Goal: Information Seeking & Learning: Learn about a topic

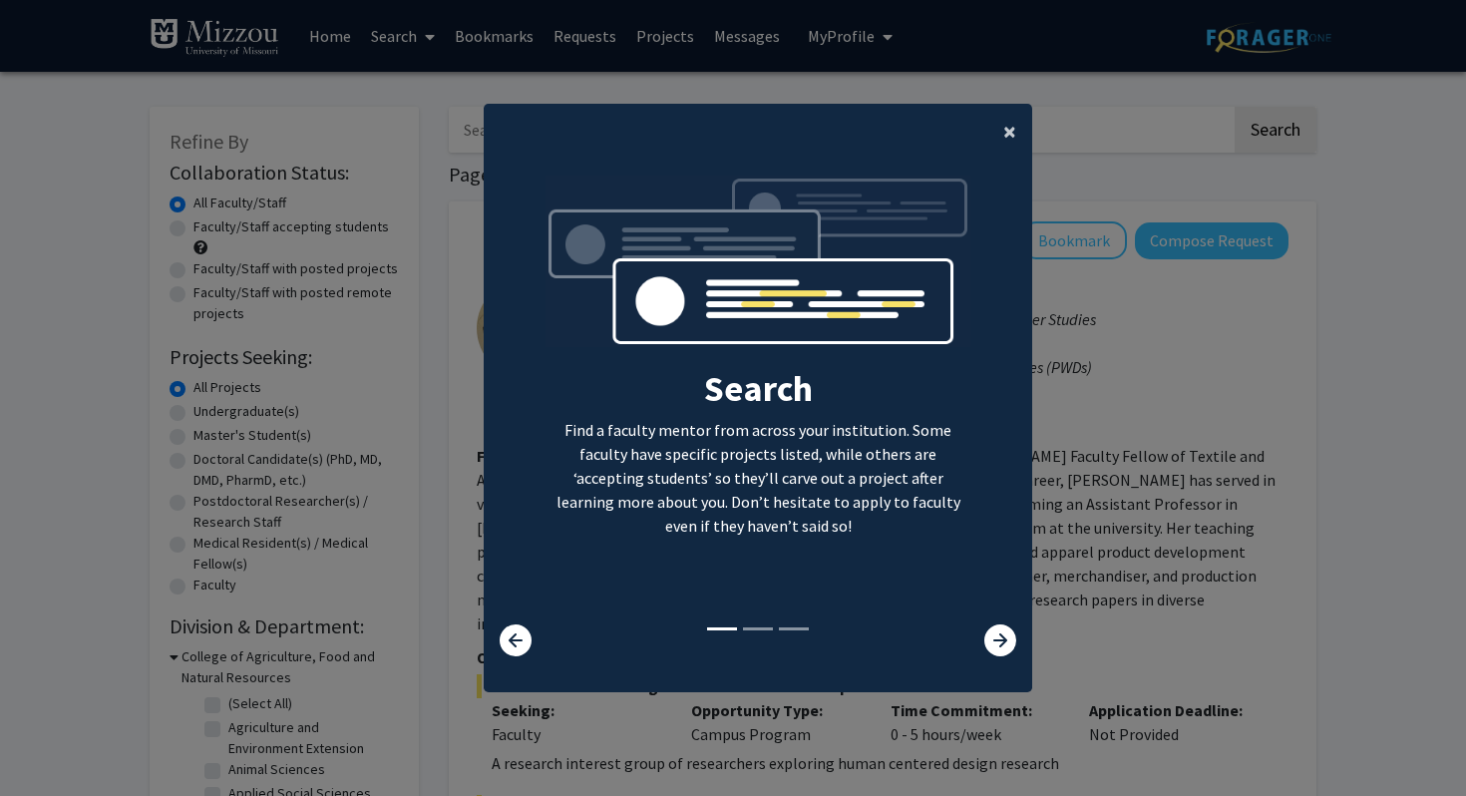
click at [1008, 114] on button "×" at bounding box center [1009, 132] width 45 height 56
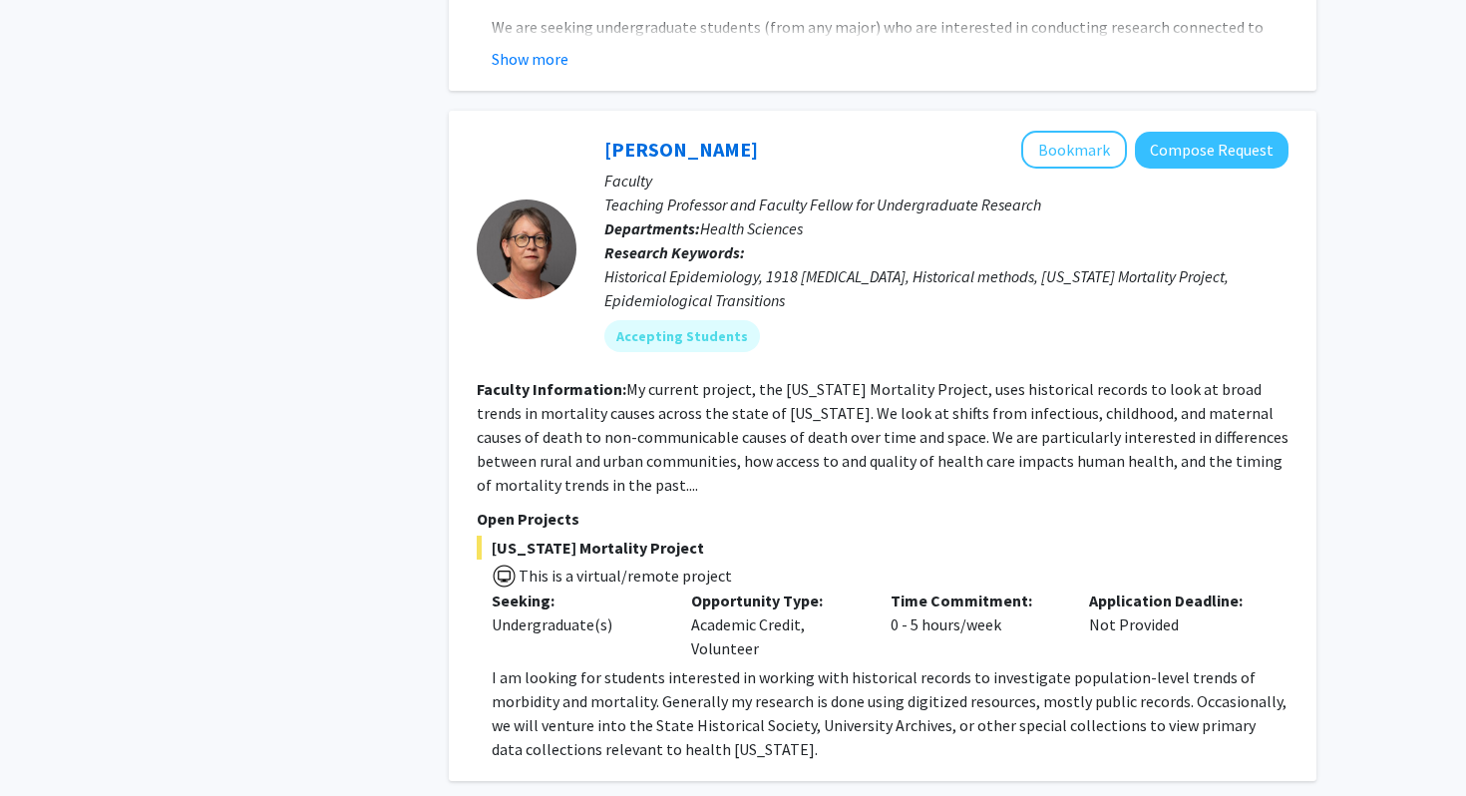
scroll to position [4512, 0]
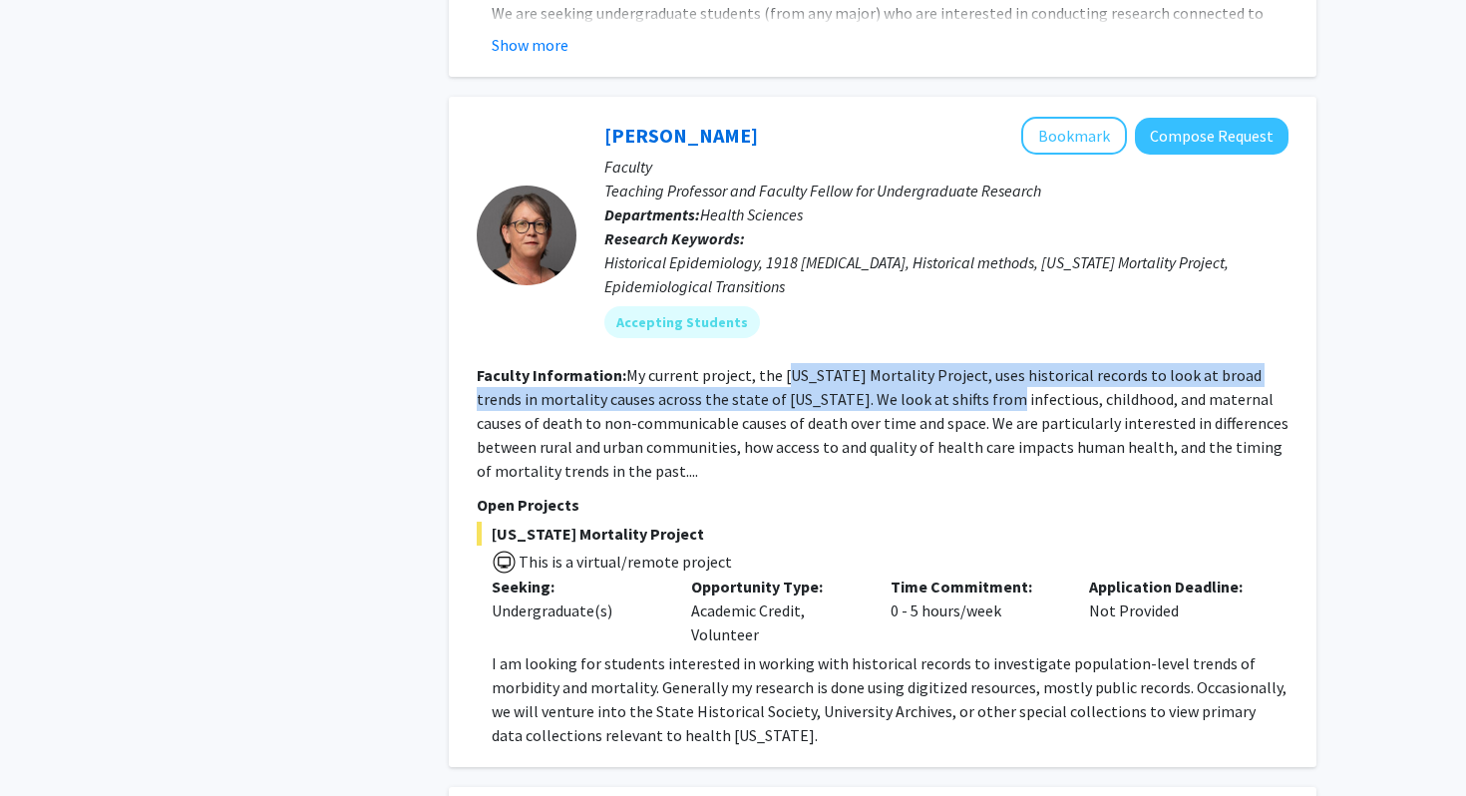
drag, startPoint x: 786, startPoint y: 306, endPoint x: 938, endPoint y: 329, distance: 153.3
click at [938, 365] on fg-read-more "My current project, the [US_STATE] Mortality Project, uses historical records t…" at bounding box center [883, 423] width 812 height 116
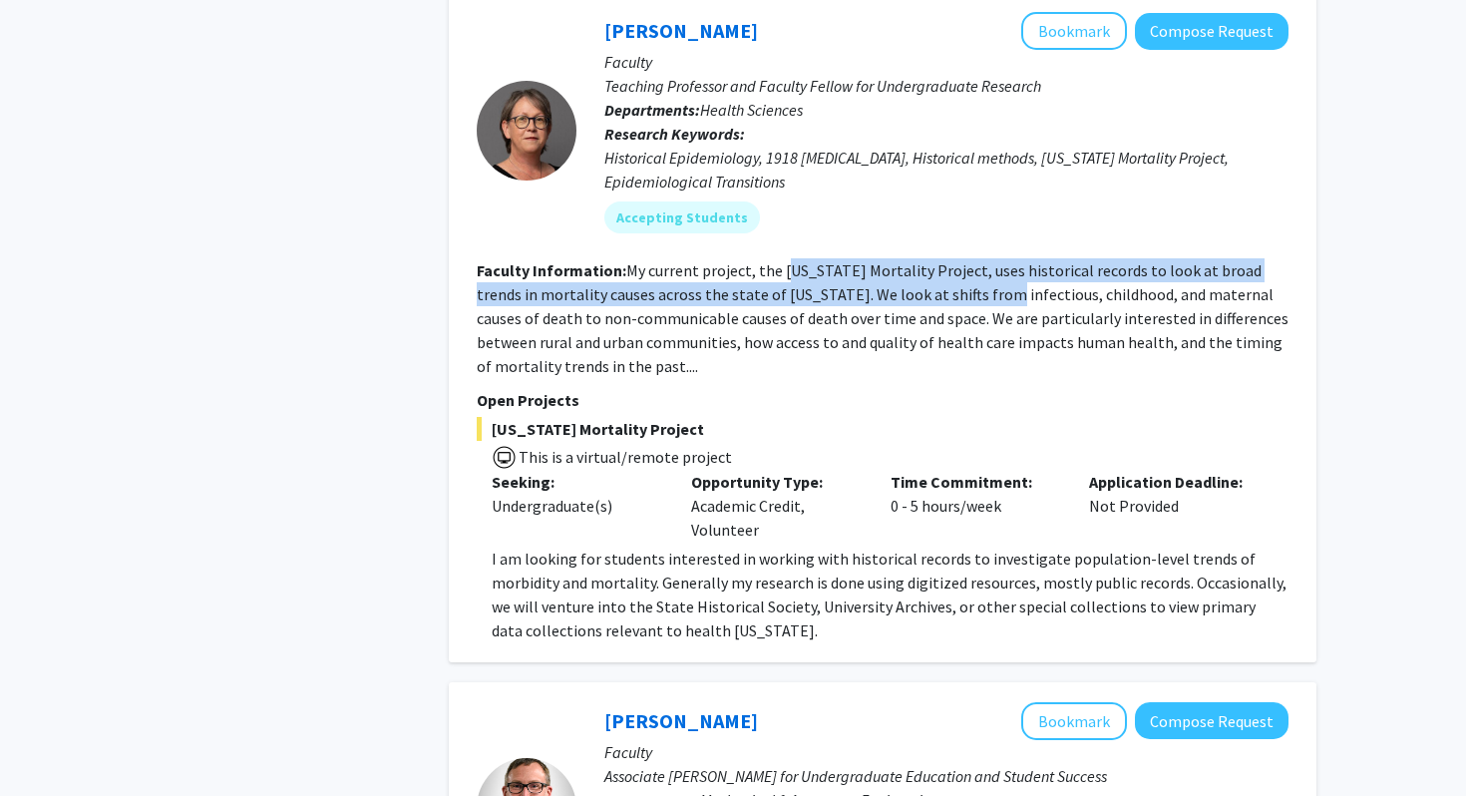
scroll to position [4619, 0]
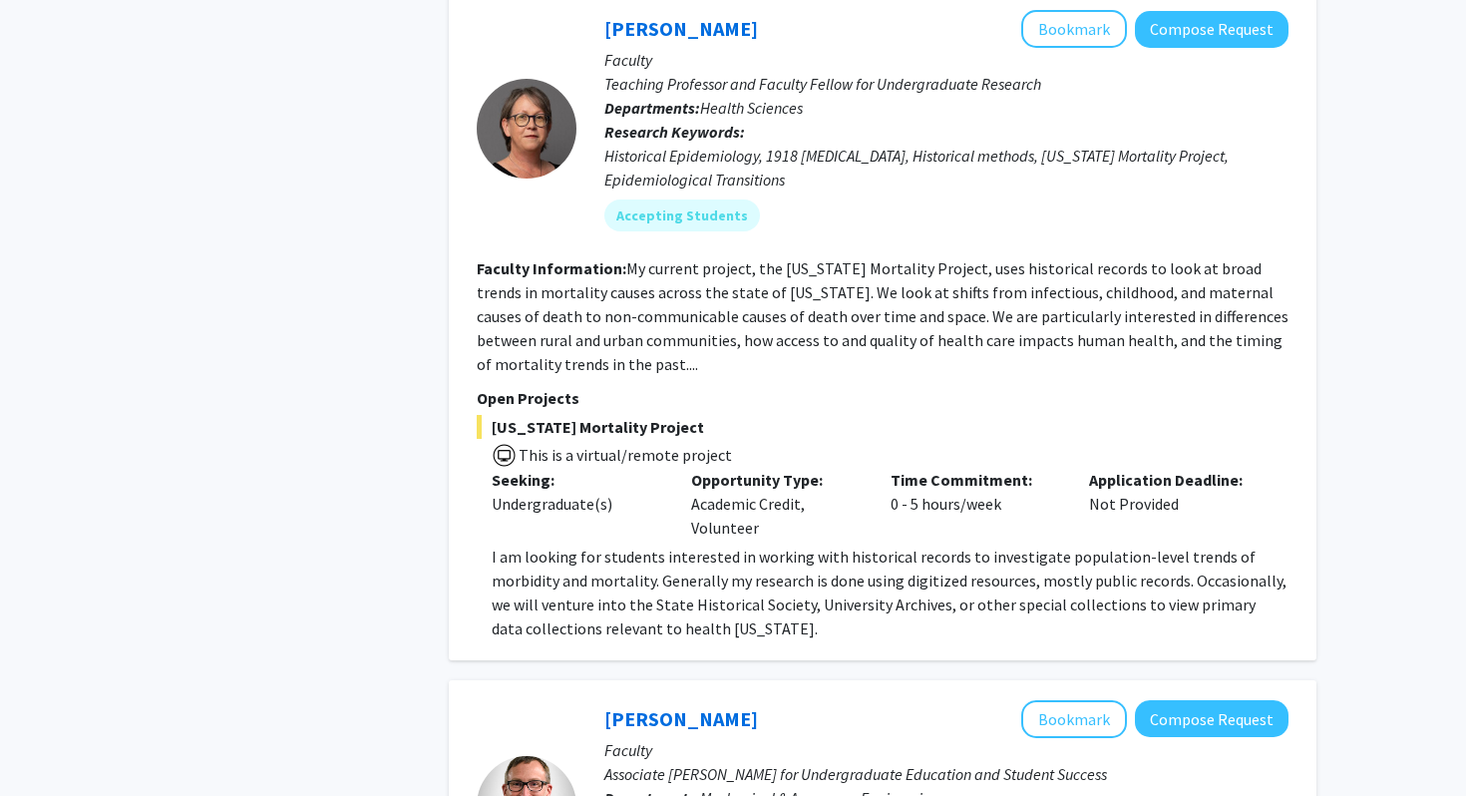
click at [1039, 386] on p "Open Projects" at bounding box center [883, 398] width 812 height 24
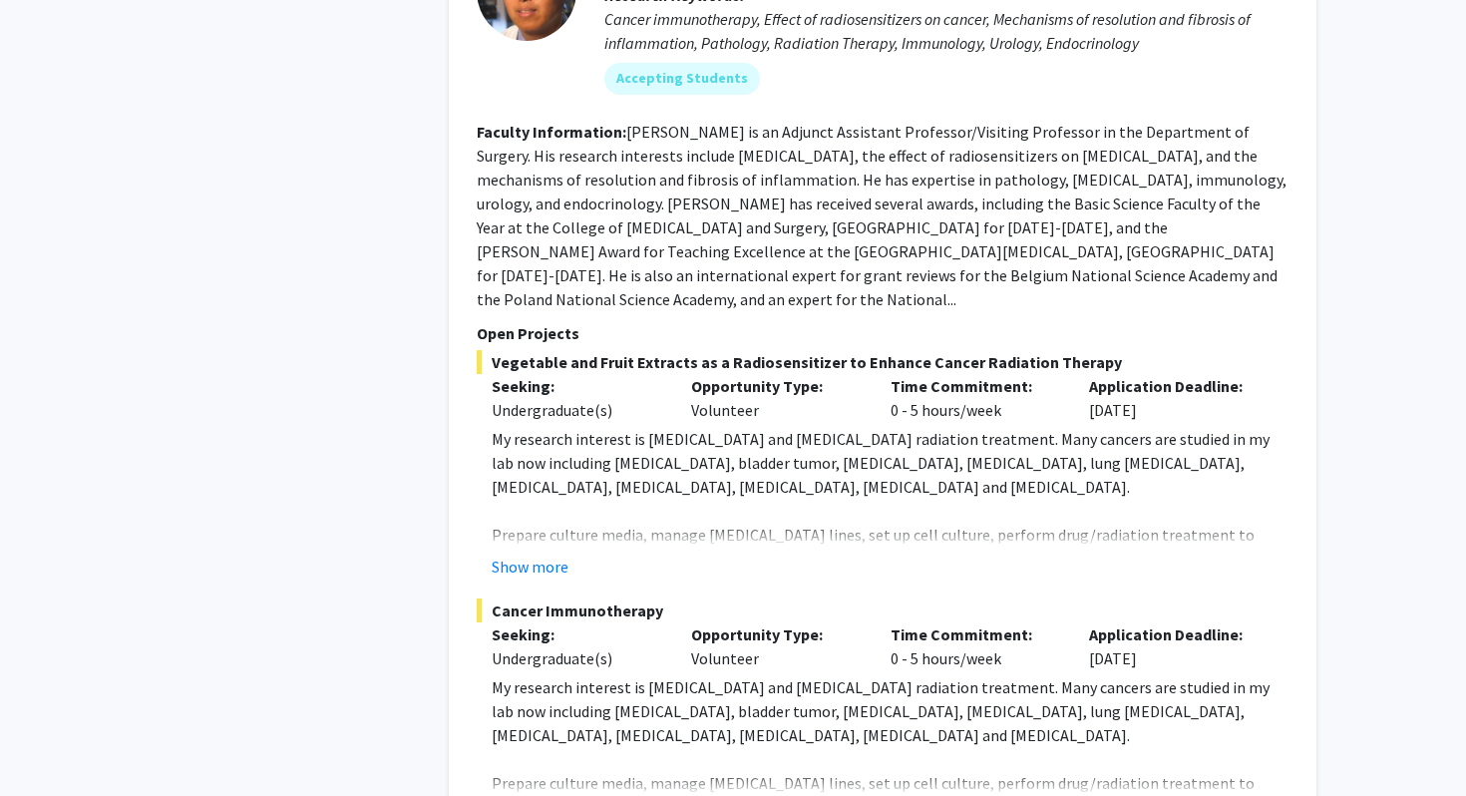
scroll to position [6092, 0]
click at [550, 554] on button "Show more" at bounding box center [530, 566] width 77 height 24
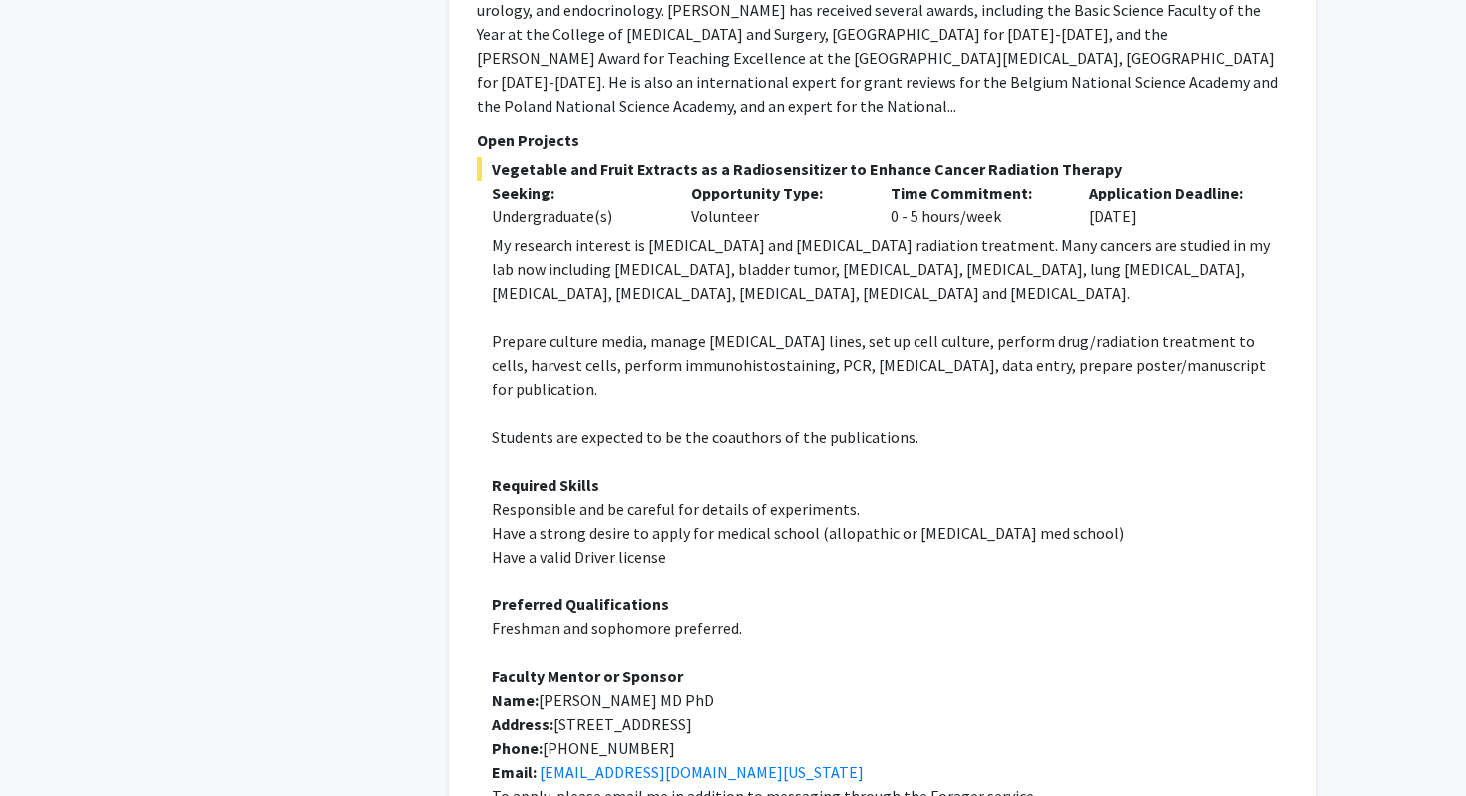
scroll to position [6292, 0]
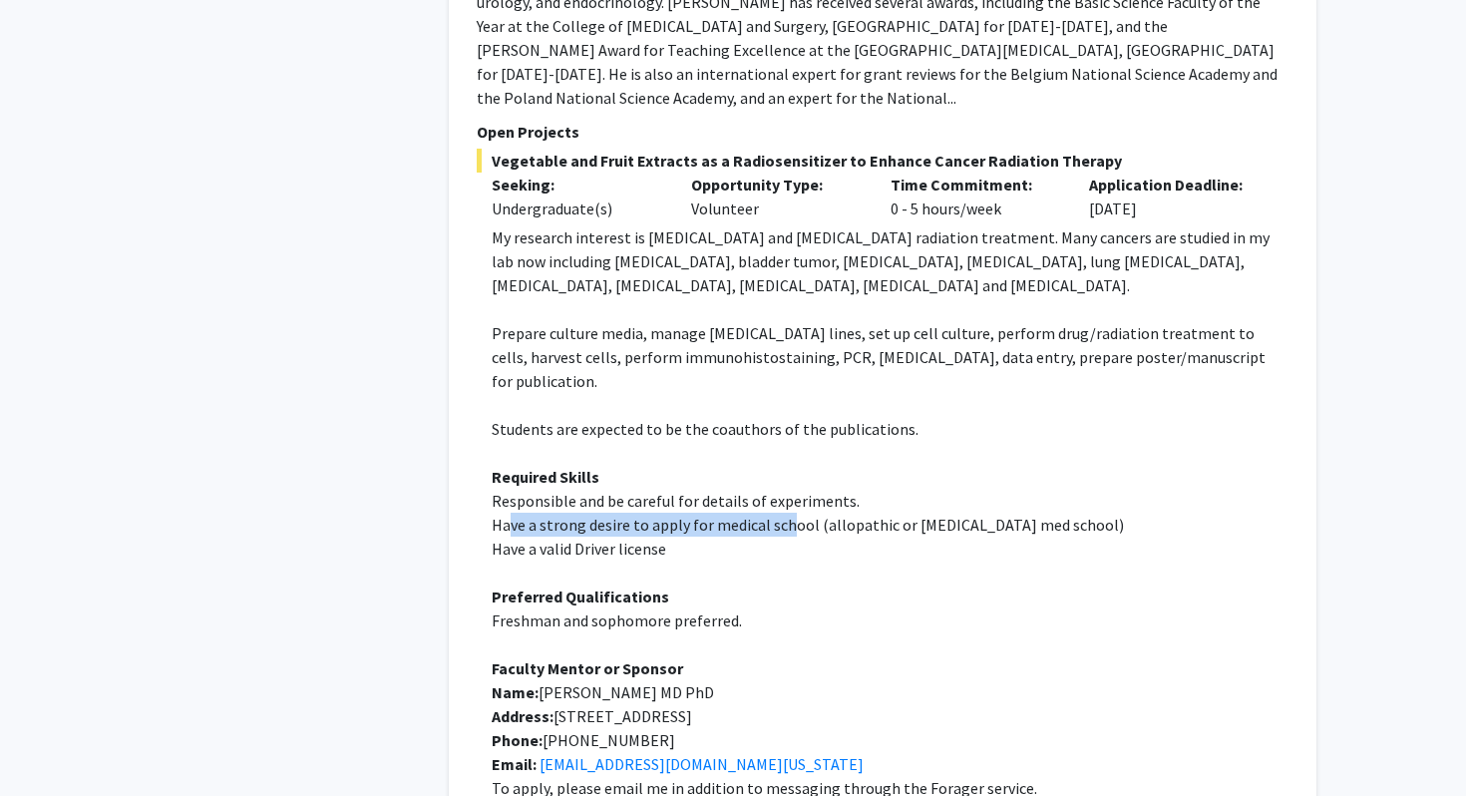
drag, startPoint x: 513, startPoint y: 401, endPoint x: 786, endPoint y: 404, distance: 273.3
click at [786, 515] on span "Have a strong desire to apply for medical school (allopathic or [MEDICAL_DATA] …" at bounding box center [808, 525] width 632 height 20
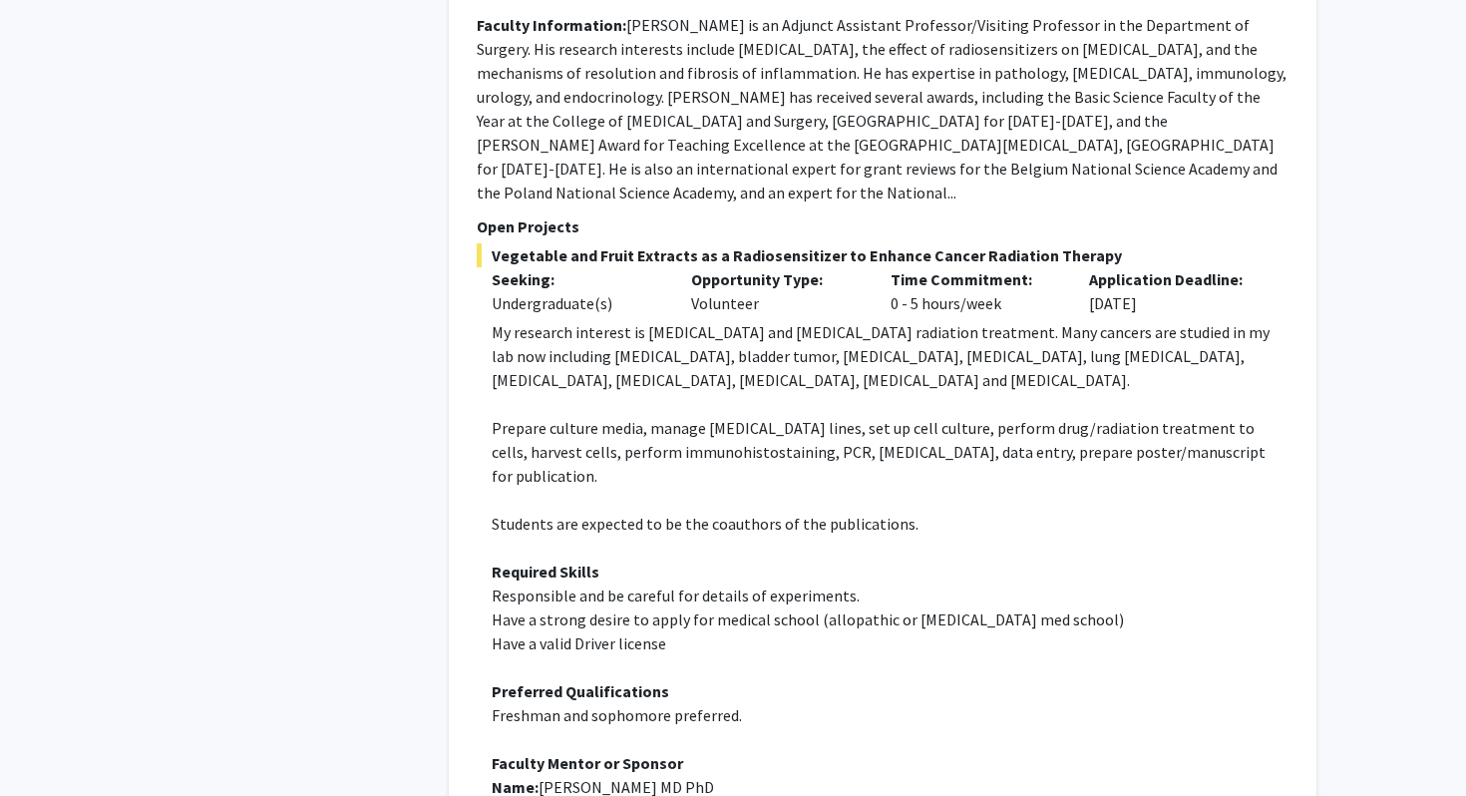
scroll to position [5928, 0]
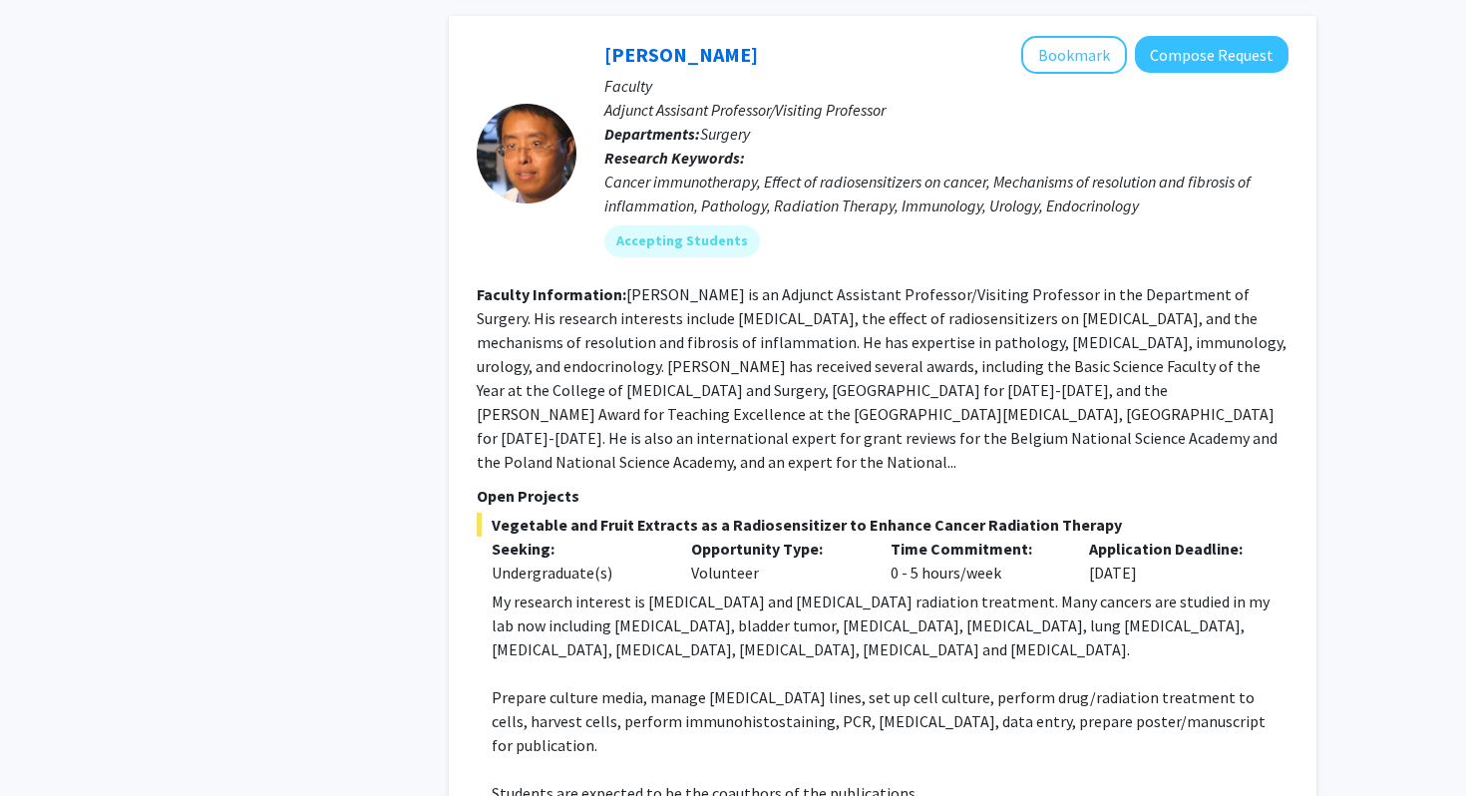
drag, startPoint x: 879, startPoint y: 486, endPoint x: 998, endPoint y: 472, distance: 120.5
click at [998, 537] on div "Time Commitment: 0 - 5 hours/week" at bounding box center [975, 561] width 199 height 48
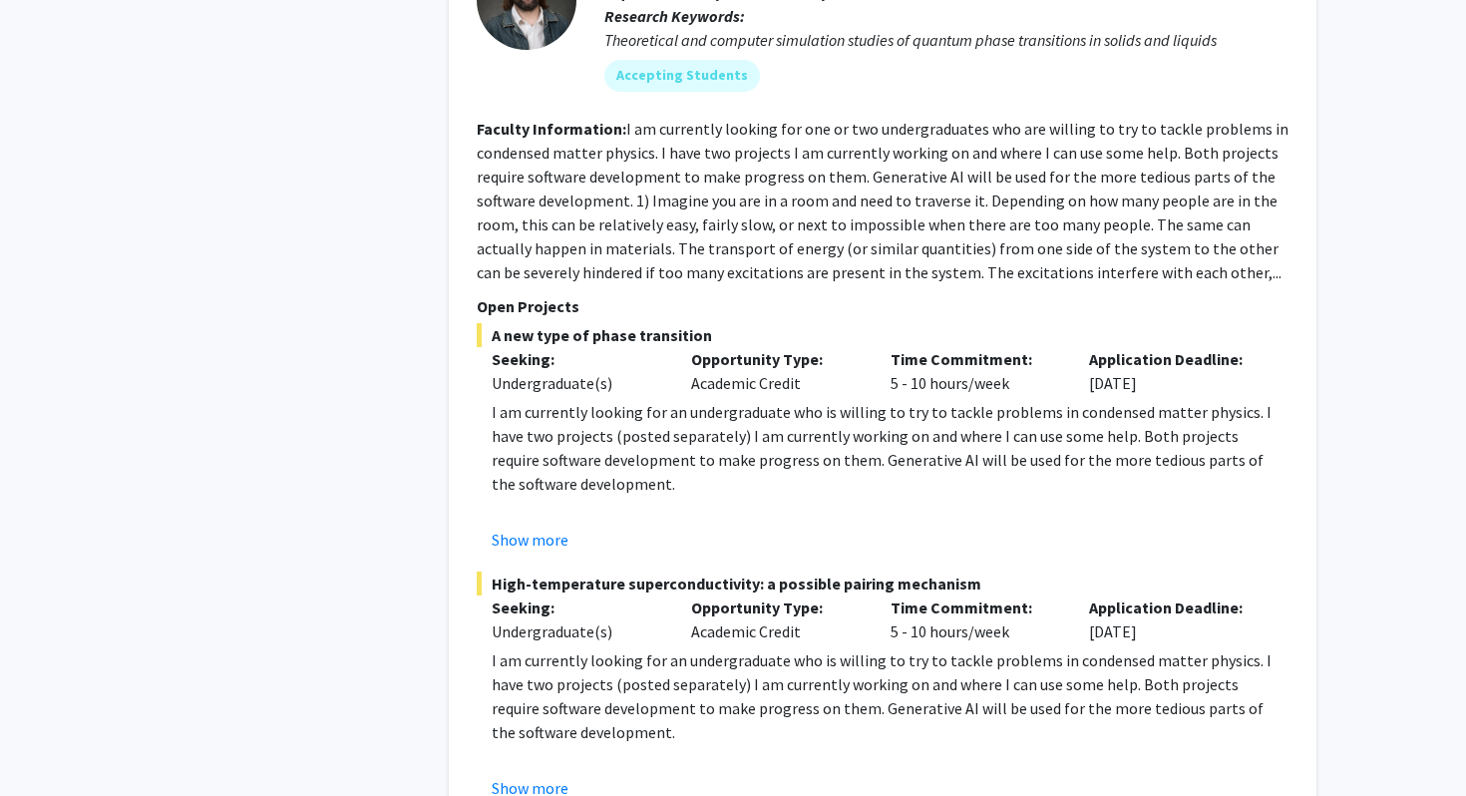
scroll to position [9475, 0]
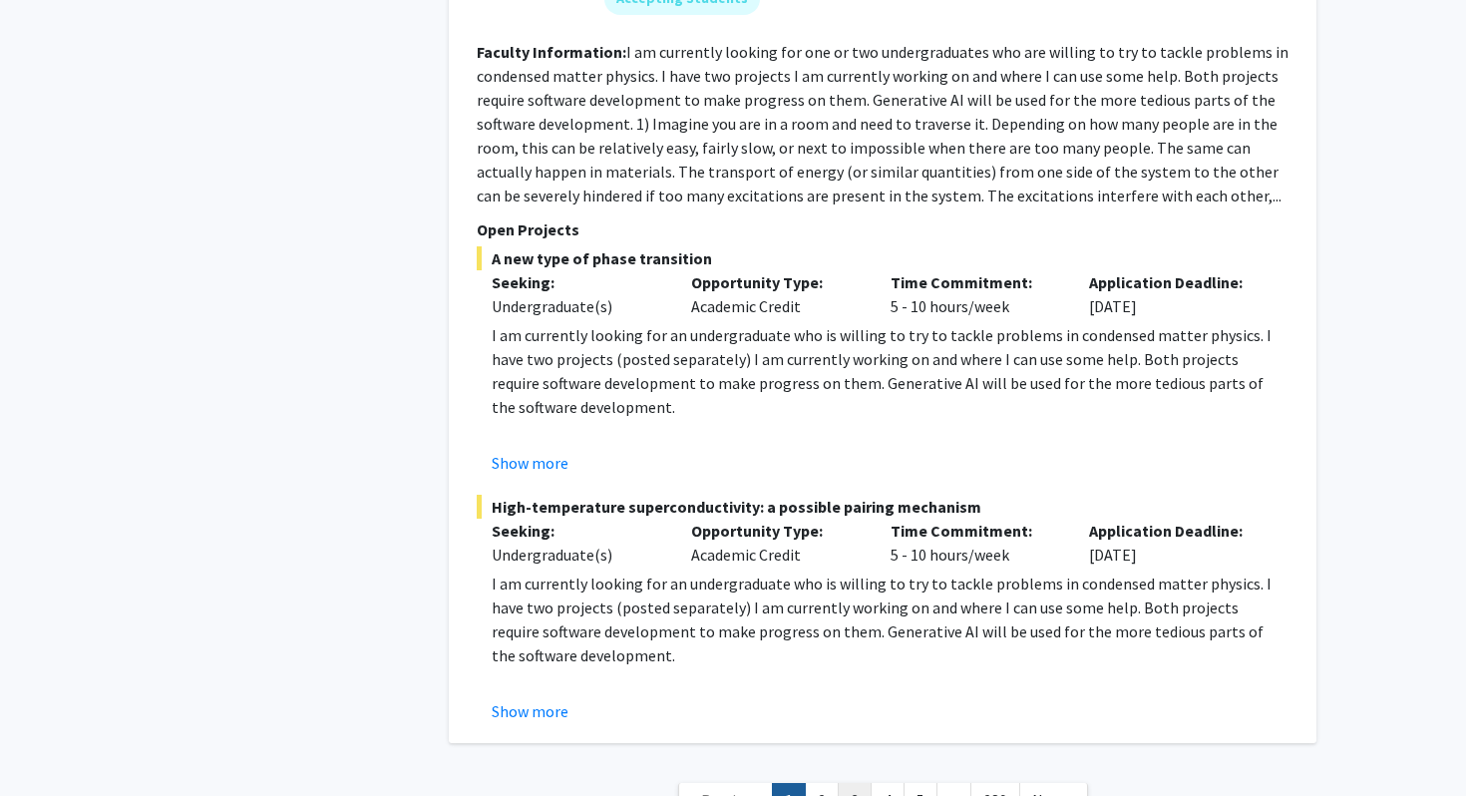
click at [838, 783] on link "3" at bounding box center [855, 800] width 34 height 35
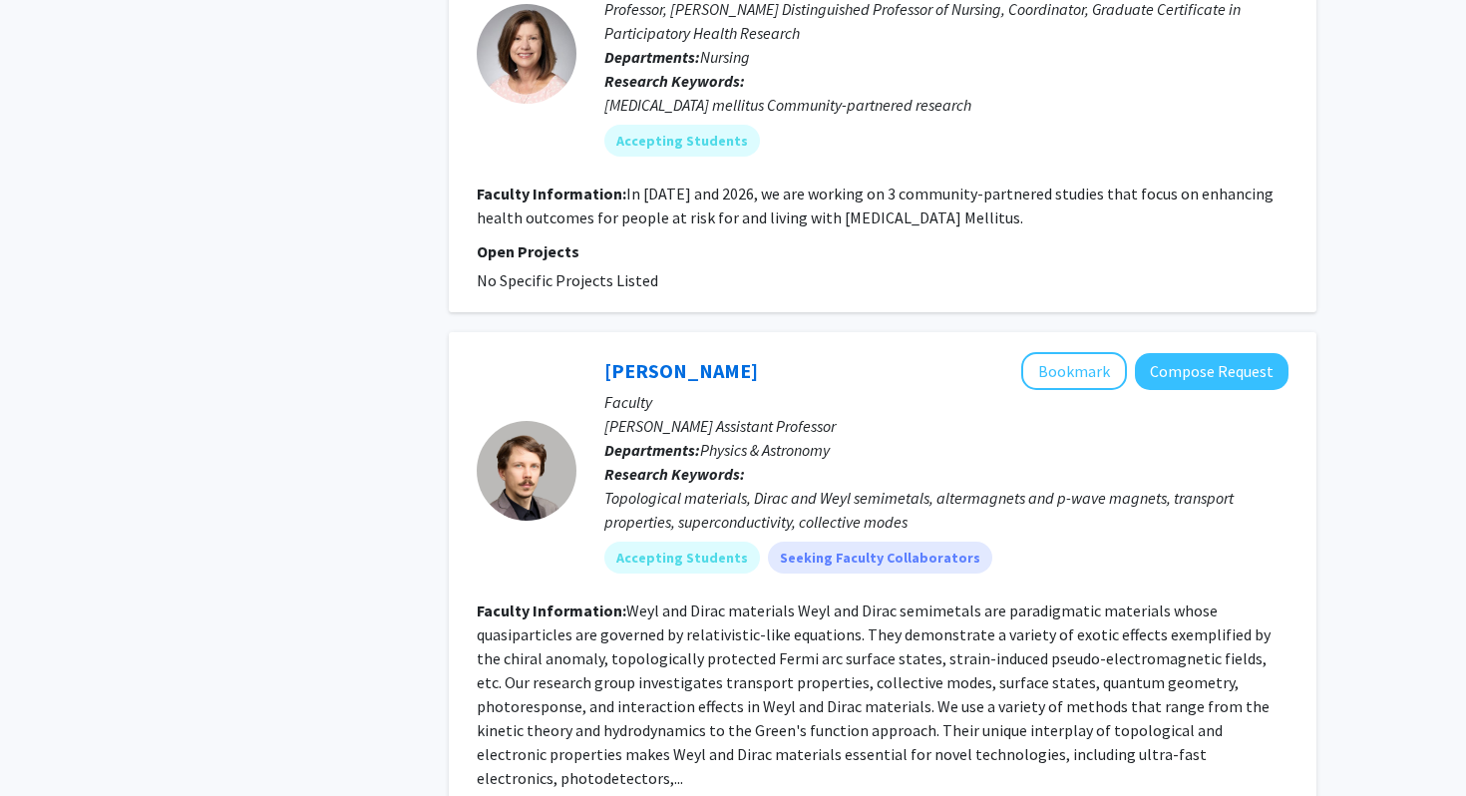
scroll to position [4230, 0]
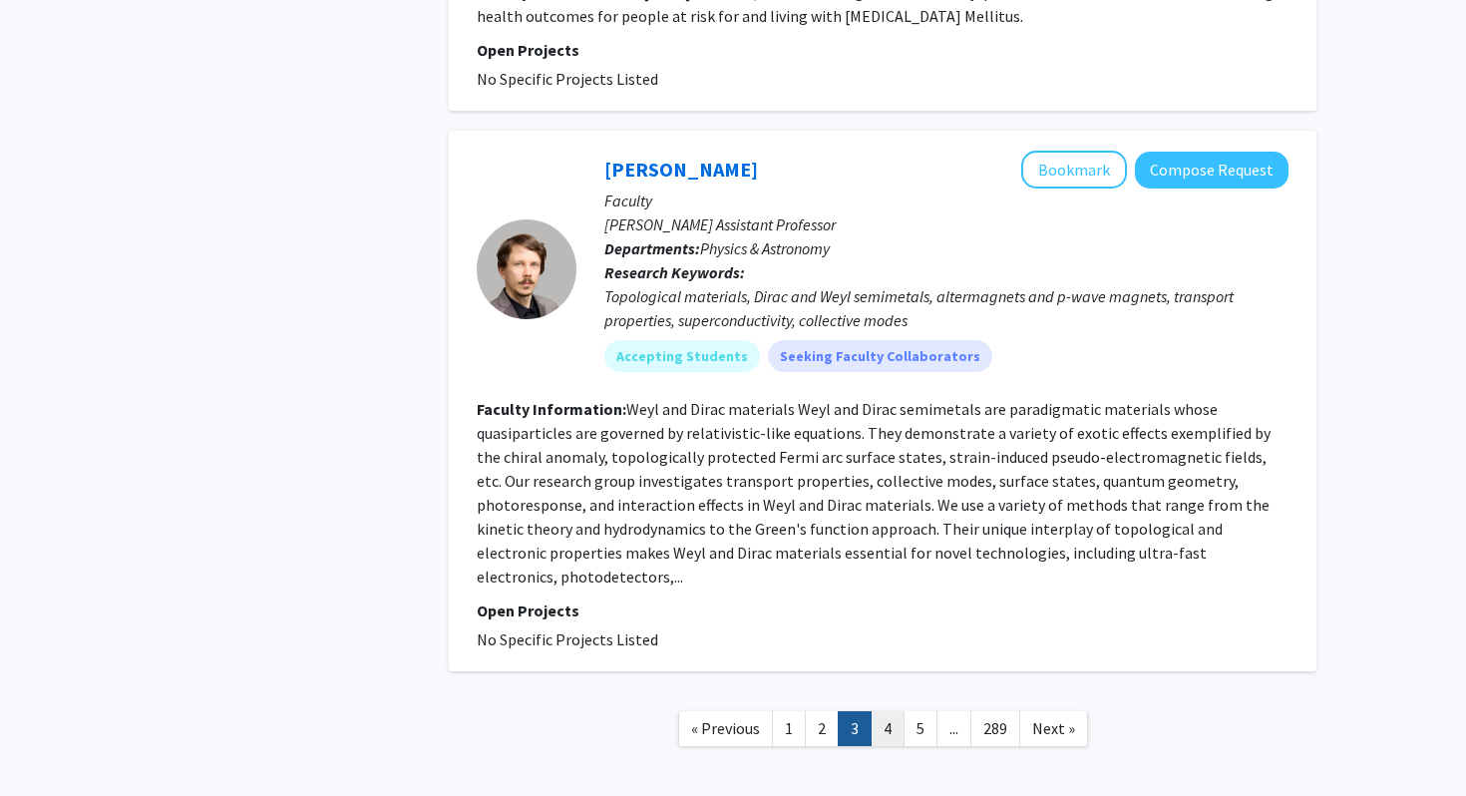
click at [895, 711] on link "4" at bounding box center [888, 728] width 34 height 35
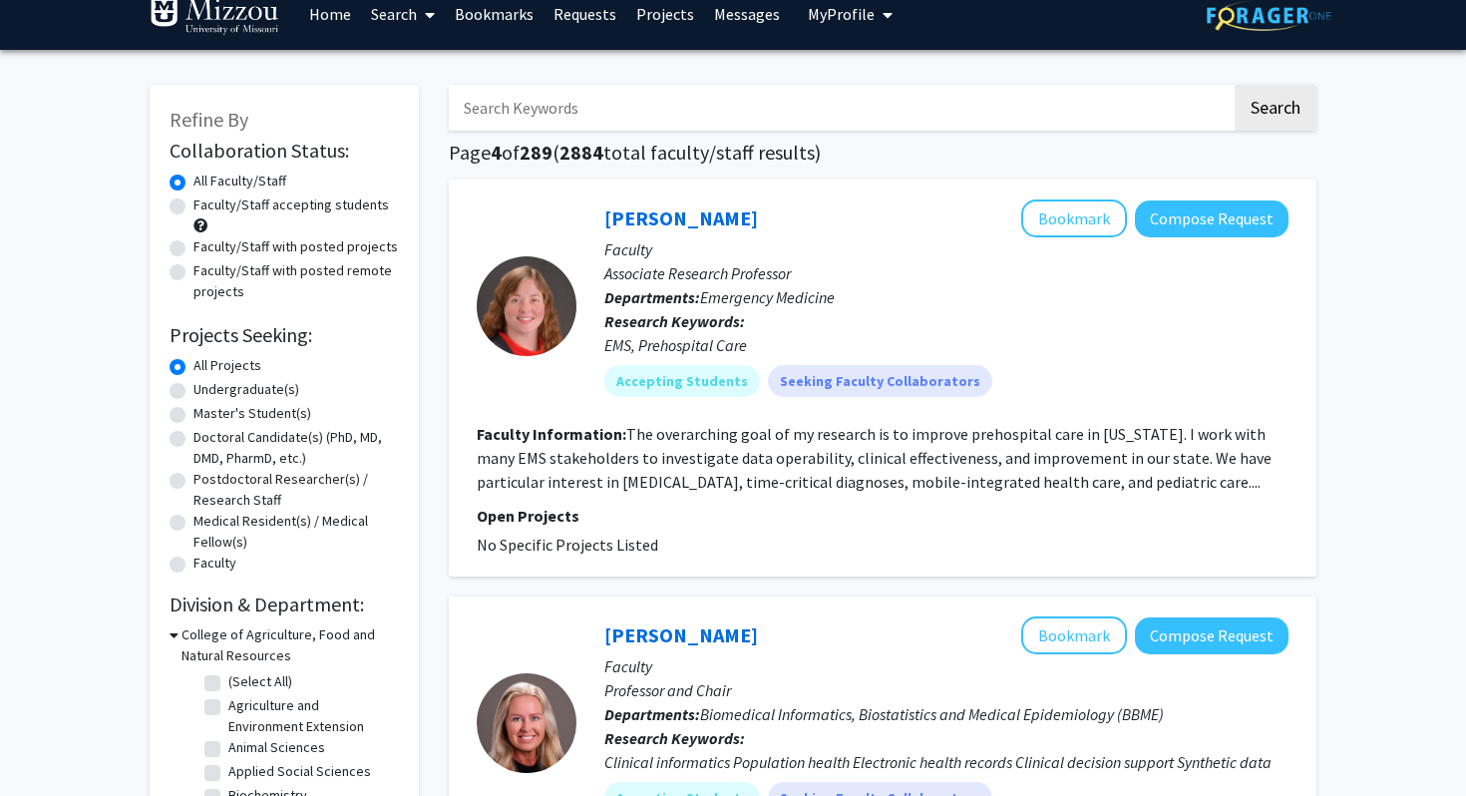
scroll to position [25, 0]
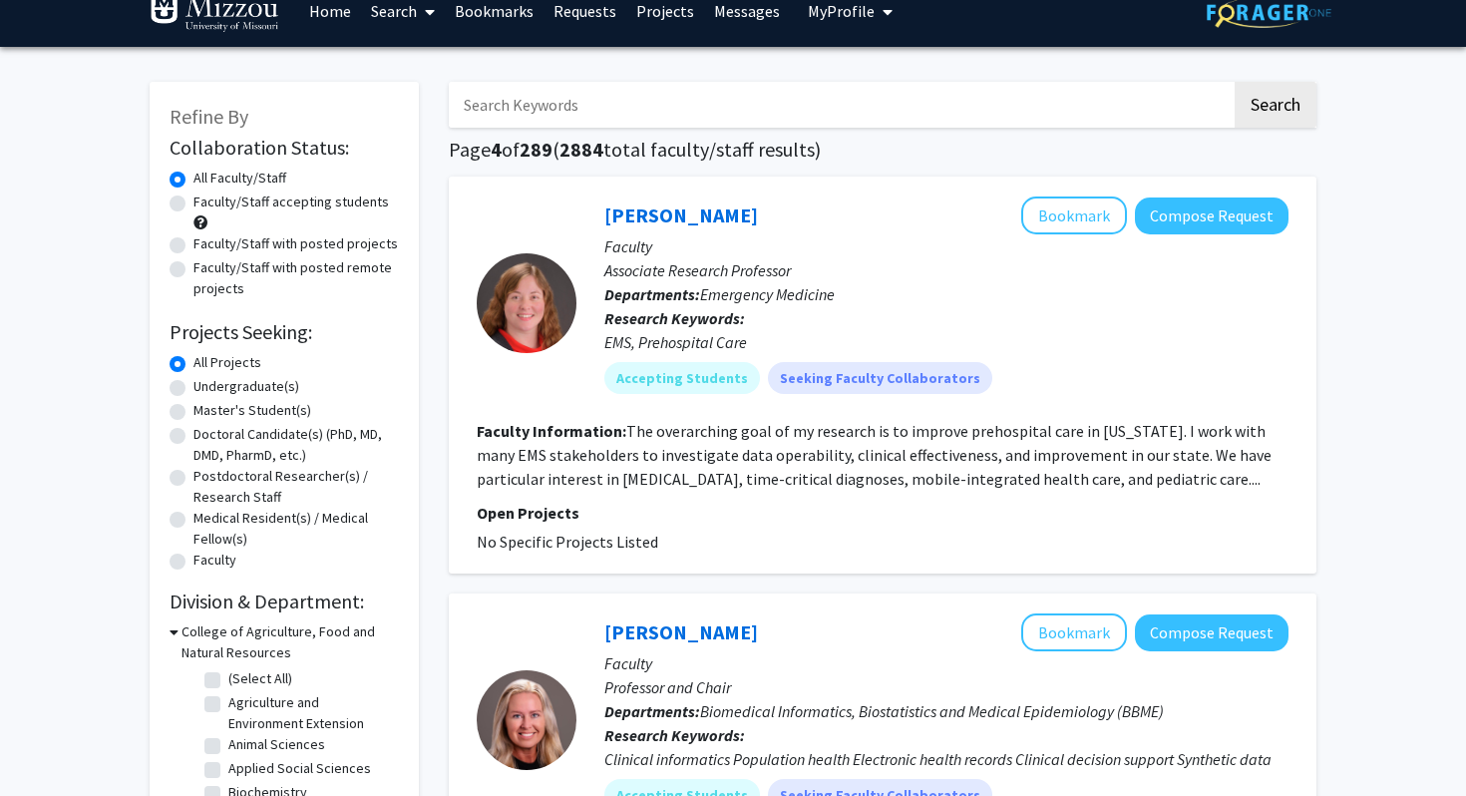
click at [1133, 475] on fg-read-more "The overarching goal of my research is to improve prehospital care in [US_STATE…" at bounding box center [874, 455] width 795 height 68
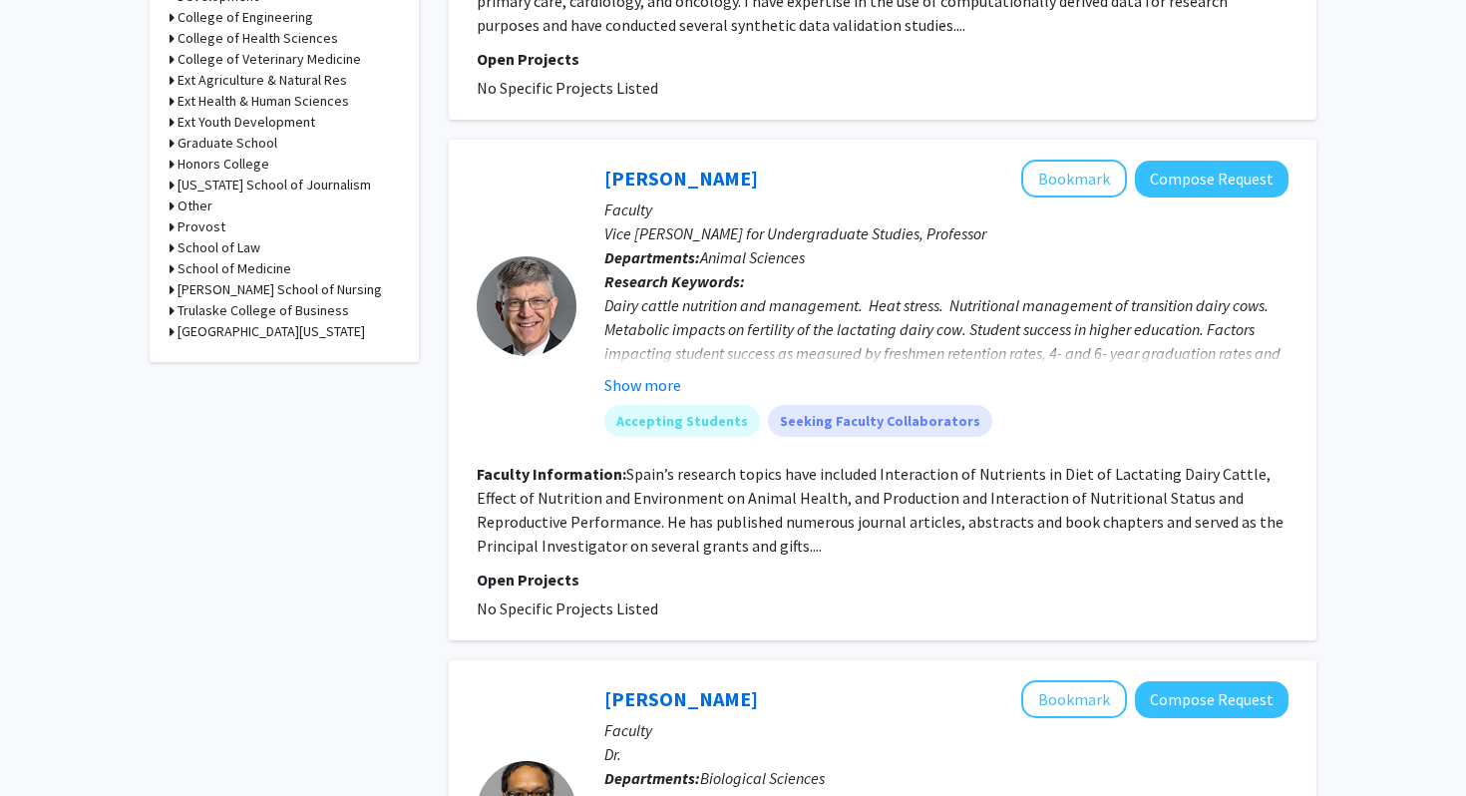
scroll to position [941, 0]
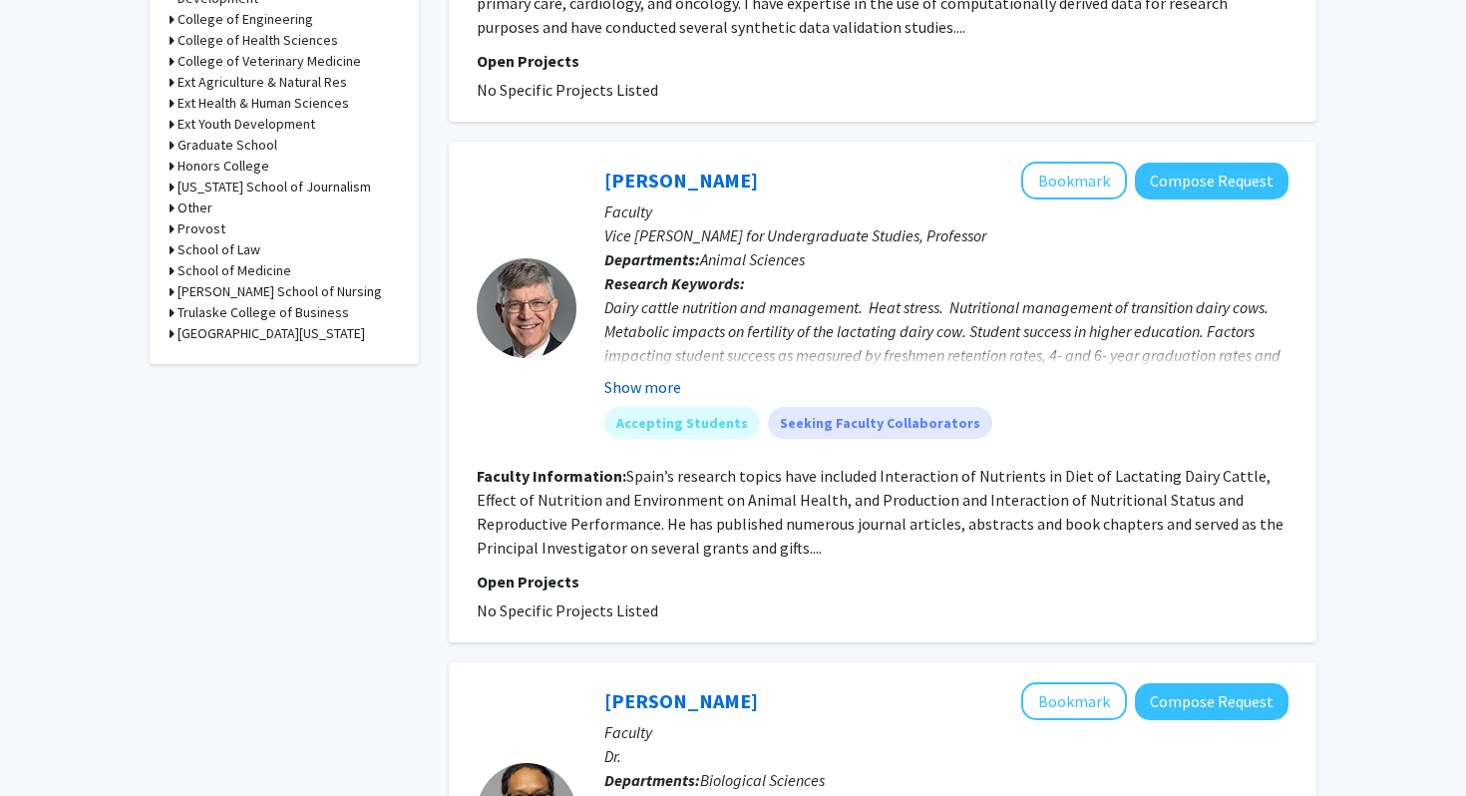
click at [641, 392] on button "Show more" at bounding box center [642, 387] width 77 height 24
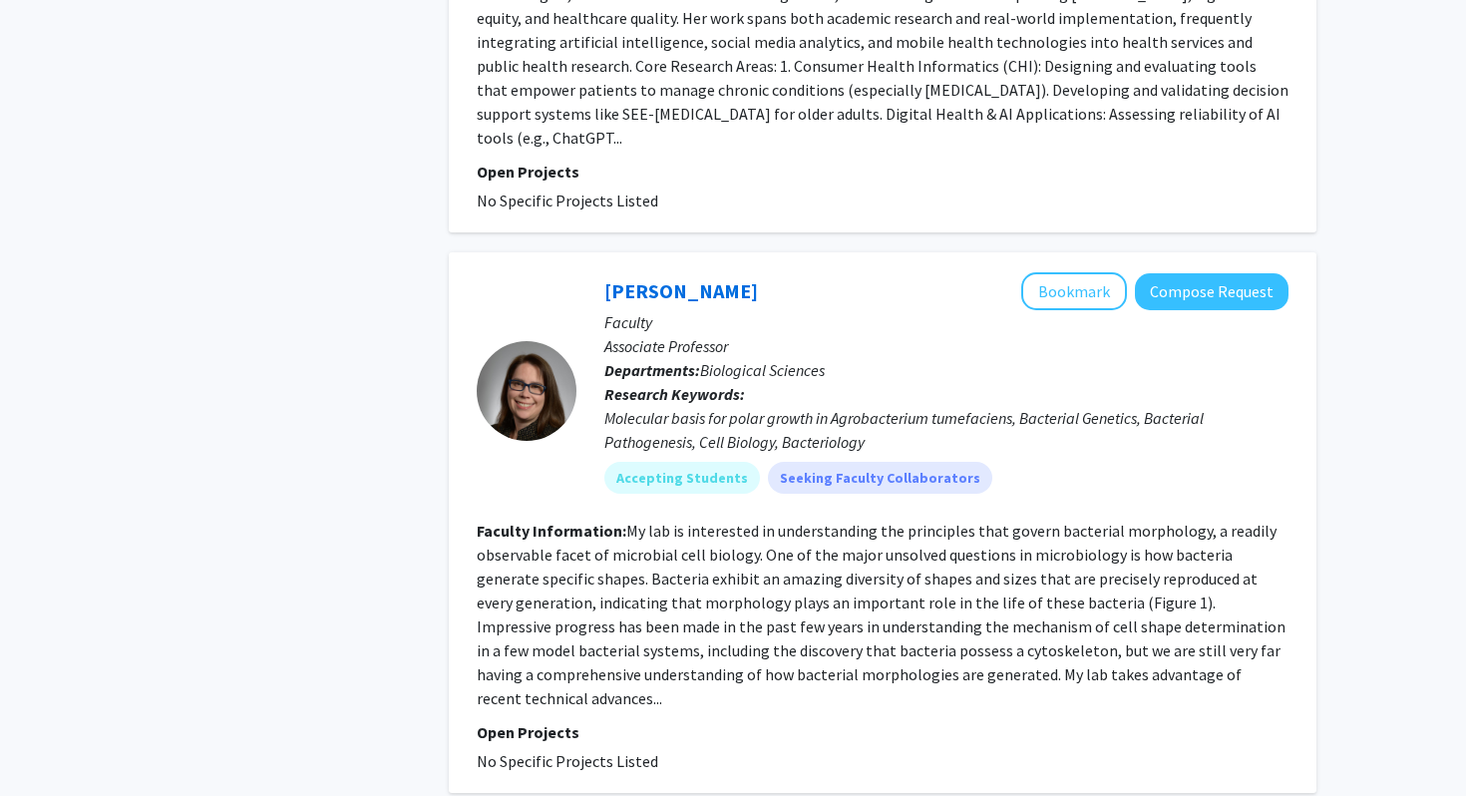
scroll to position [4676, 0]
